Goal: Transaction & Acquisition: Purchase product/service

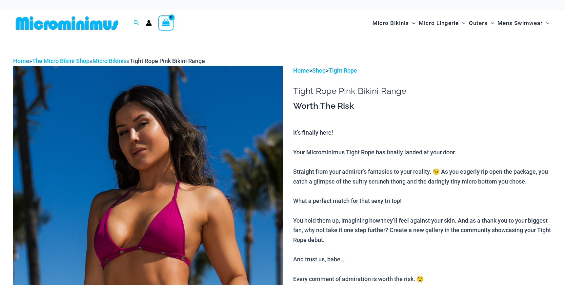
scroll to position [104, 0]
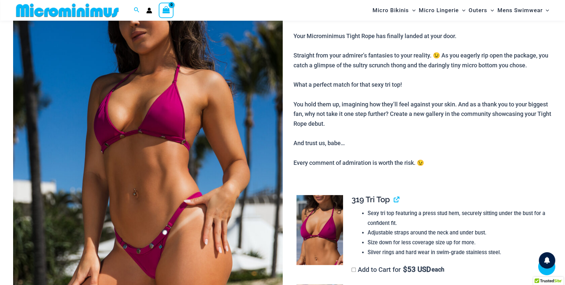
scroll to position [104, 0]
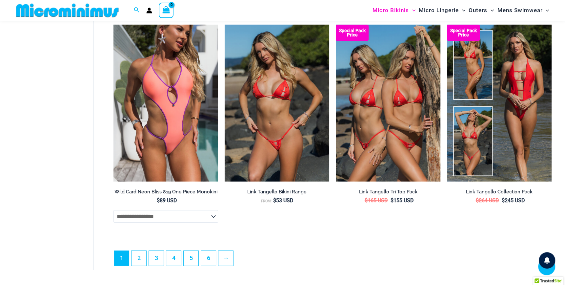
scroll to position [1748, 0]
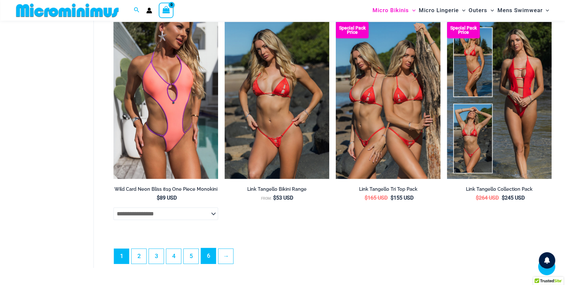
click at [210, 263] on link "6" at bounding box center [208, 255] width 15 height 15
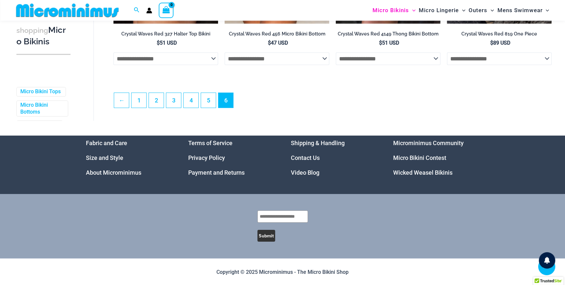
scroll to position [1769, 0]
